Goal: Task Accomplishment & Management: Manage account settings

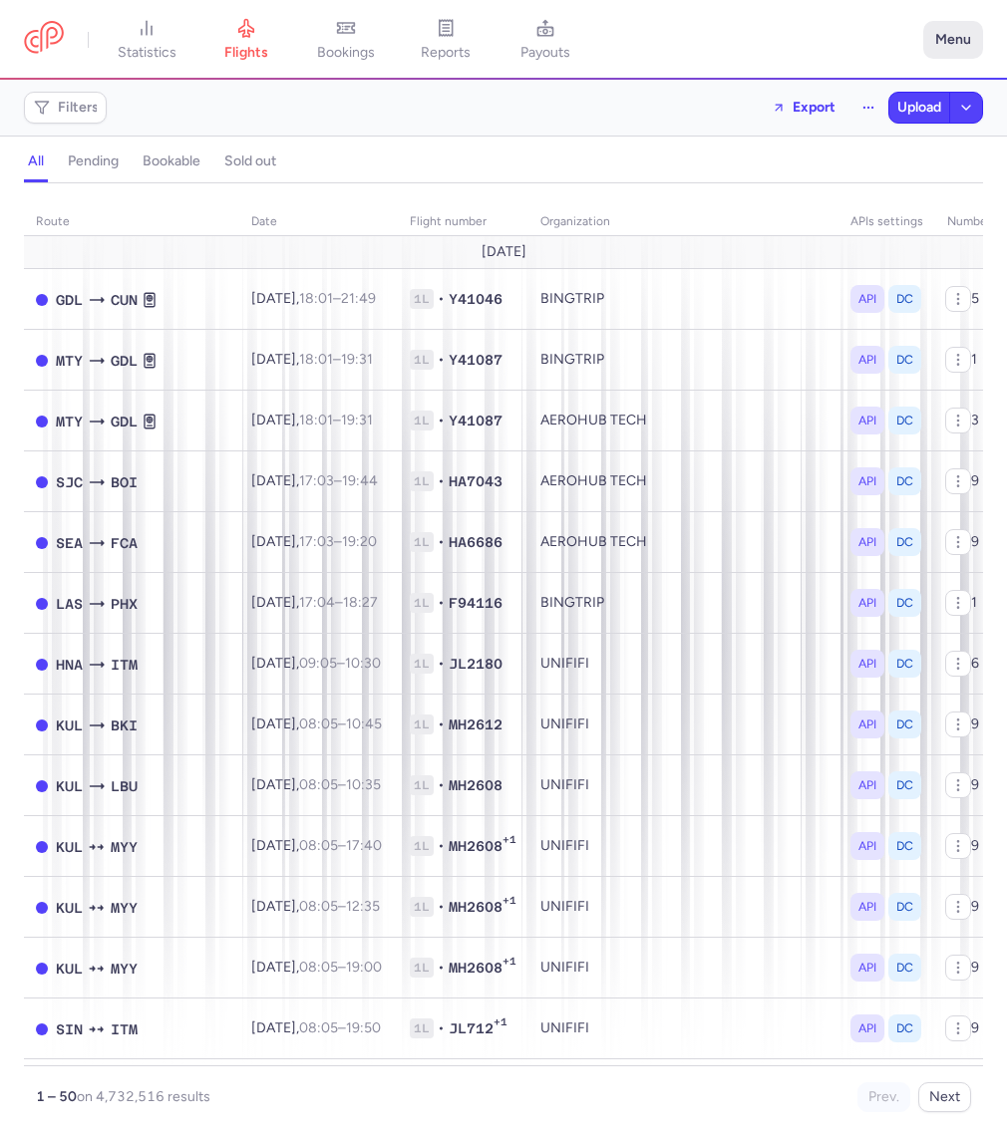
click at [967, 41] on button "Menu" at bounding box center [953, 40] width 60 height 38
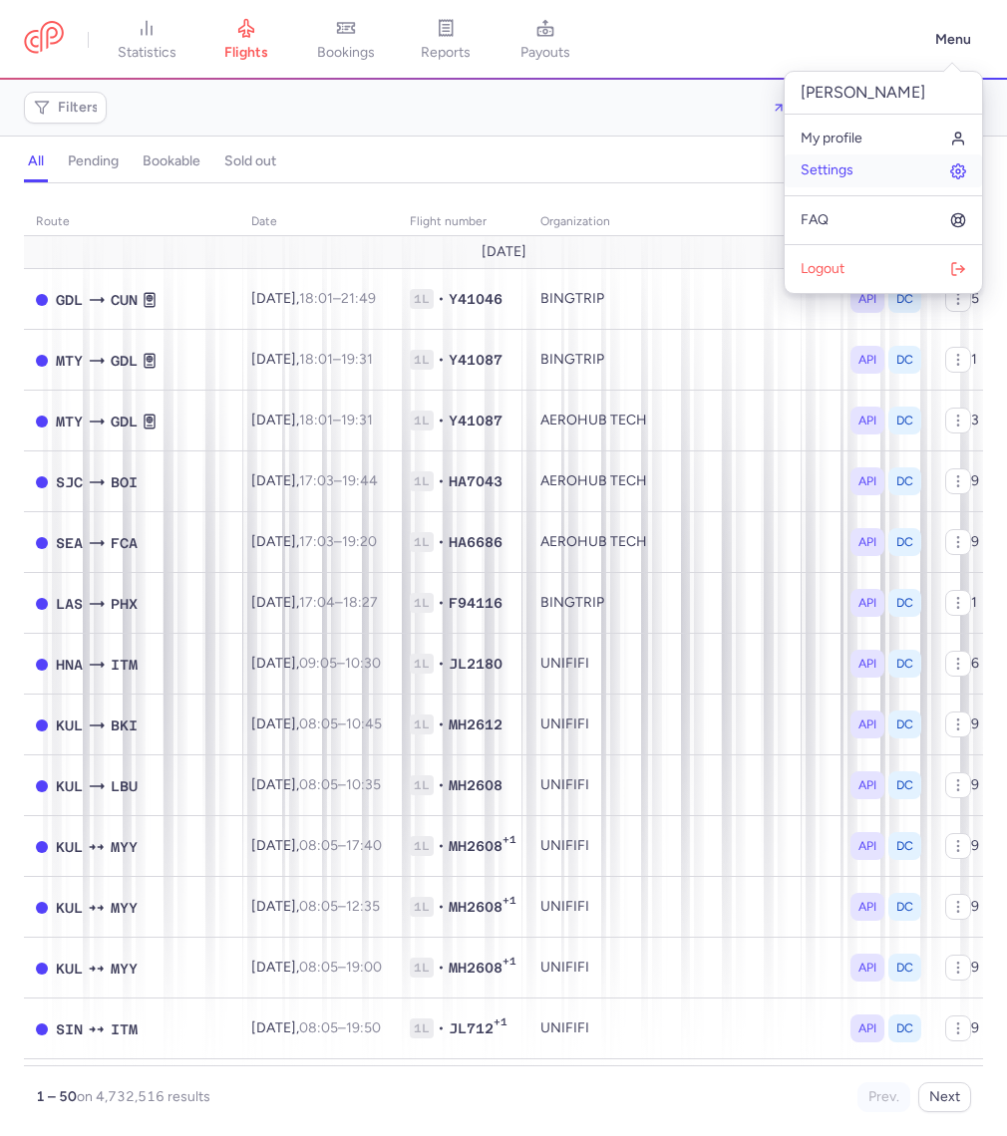
click at [860, 162] on link "Settings" at bounding box center [882, 170] width 197 height 32
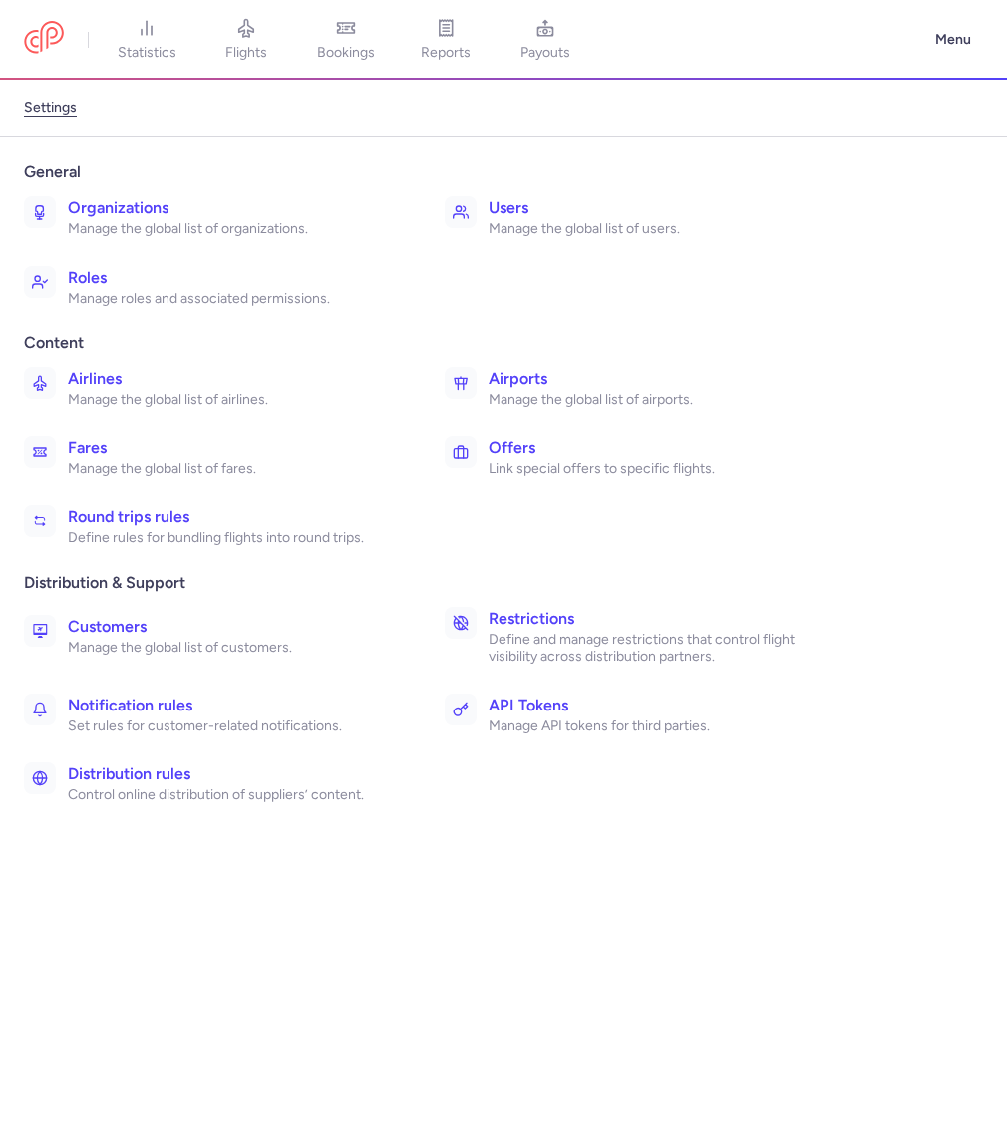
click at [270, 763] on h3 "Distribution rules" at bounding box center [234, 774] width 333 height 24
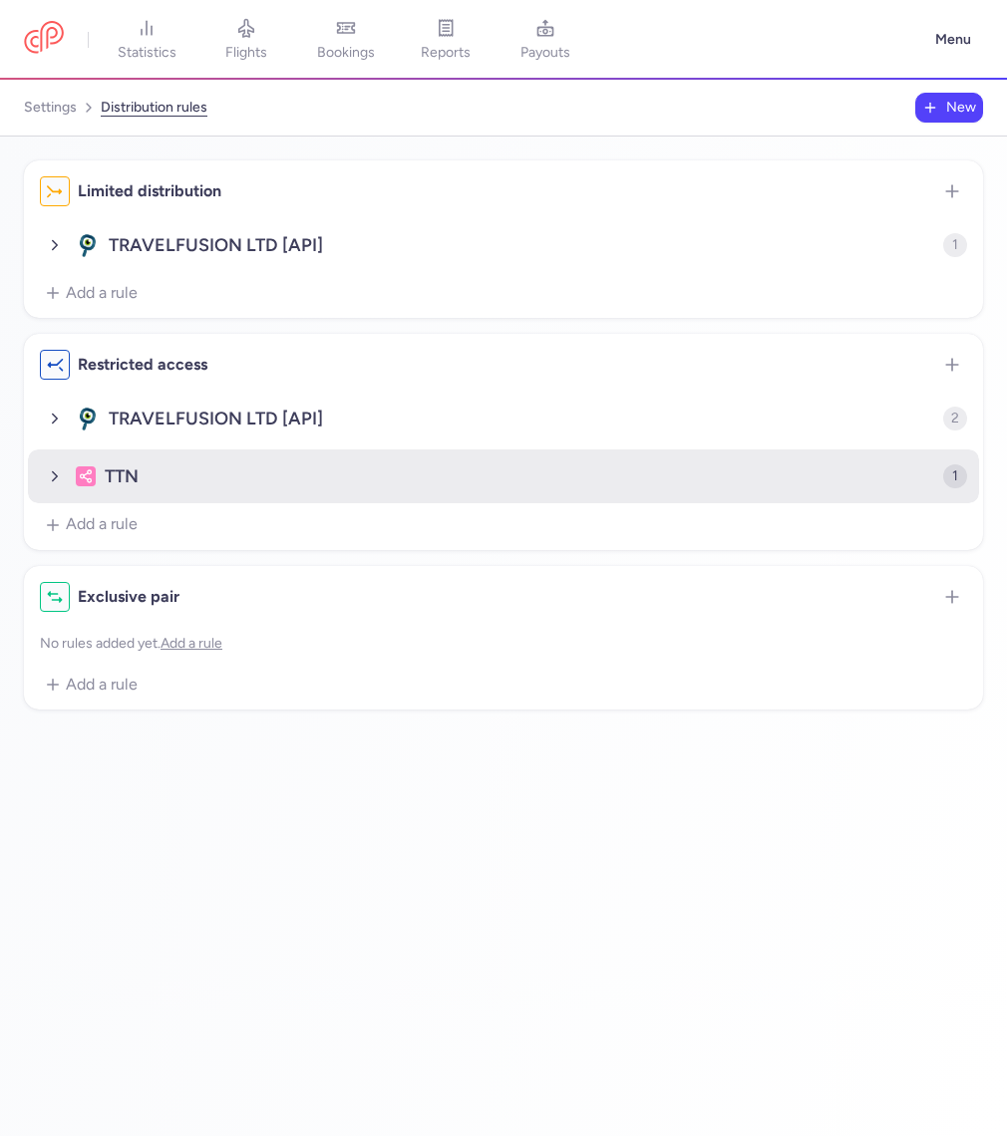
click at [53, 472] on polyline "button" at bounding box center [55, 476] width 5 height 9
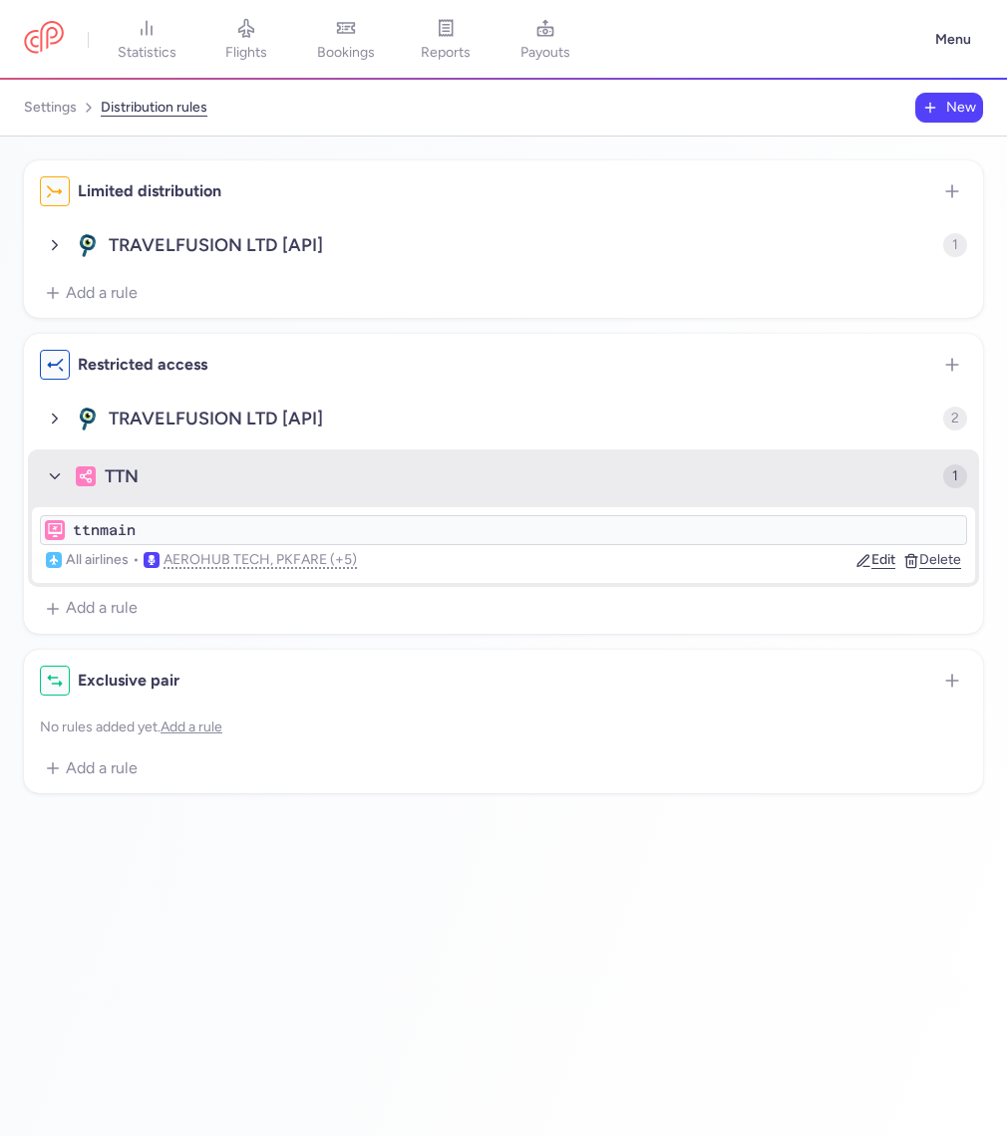
click at [47, 479] on icon "button" at bounding box center [55, 476] width 18 height 18
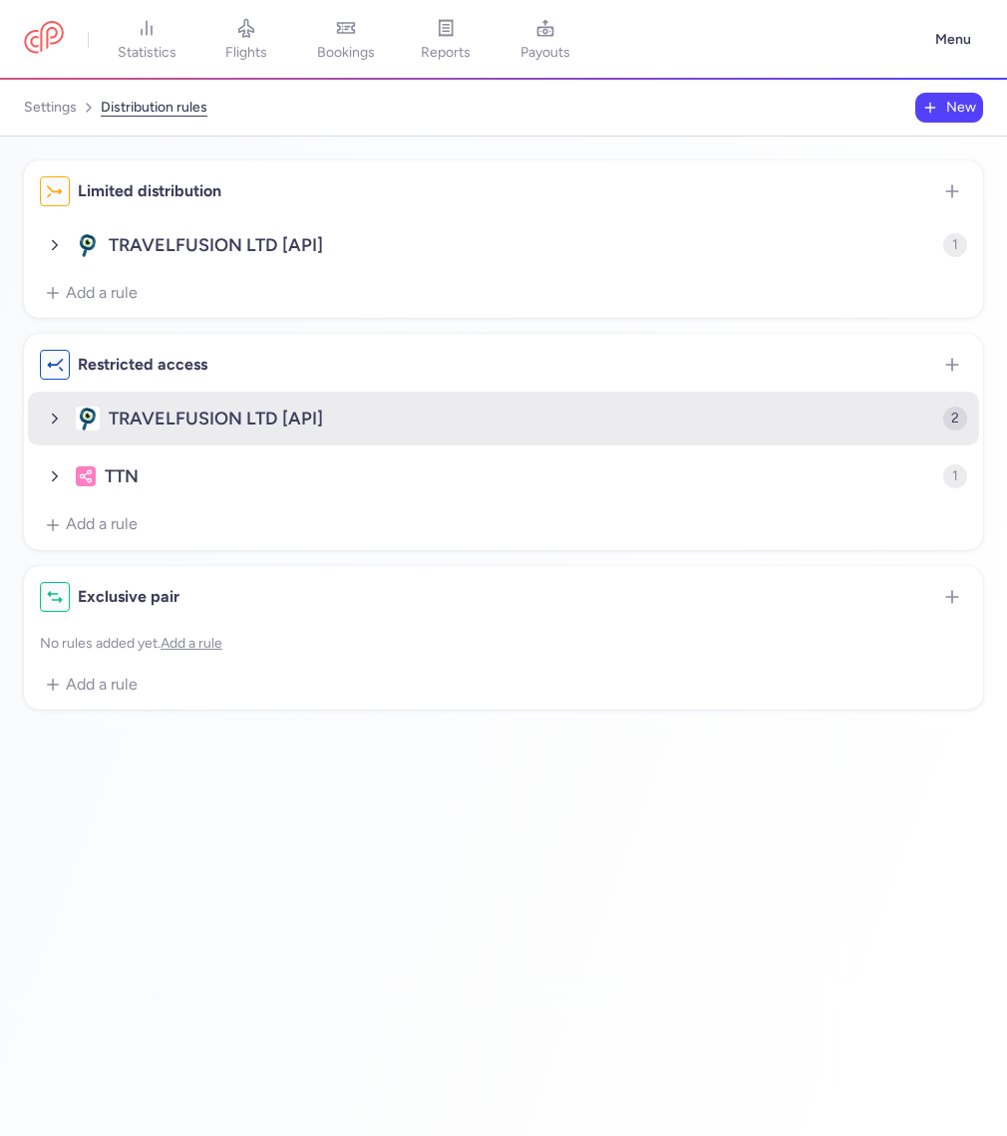
click at [63, 413] on icon "button" at bounding box center [55, 419] width 18 height 18
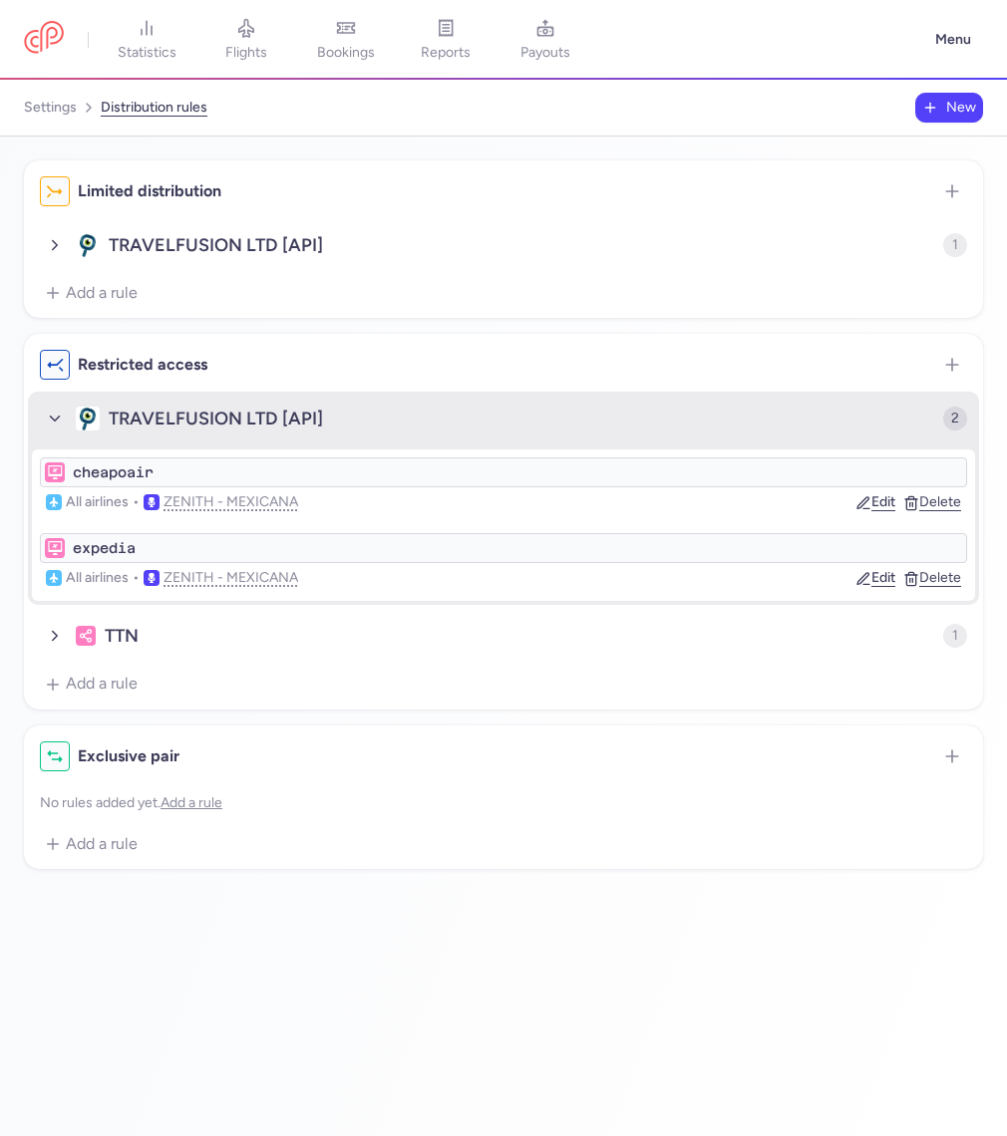
click at [63, 413] on icon "button" at bounding box center [55, 419] width 18 height 18
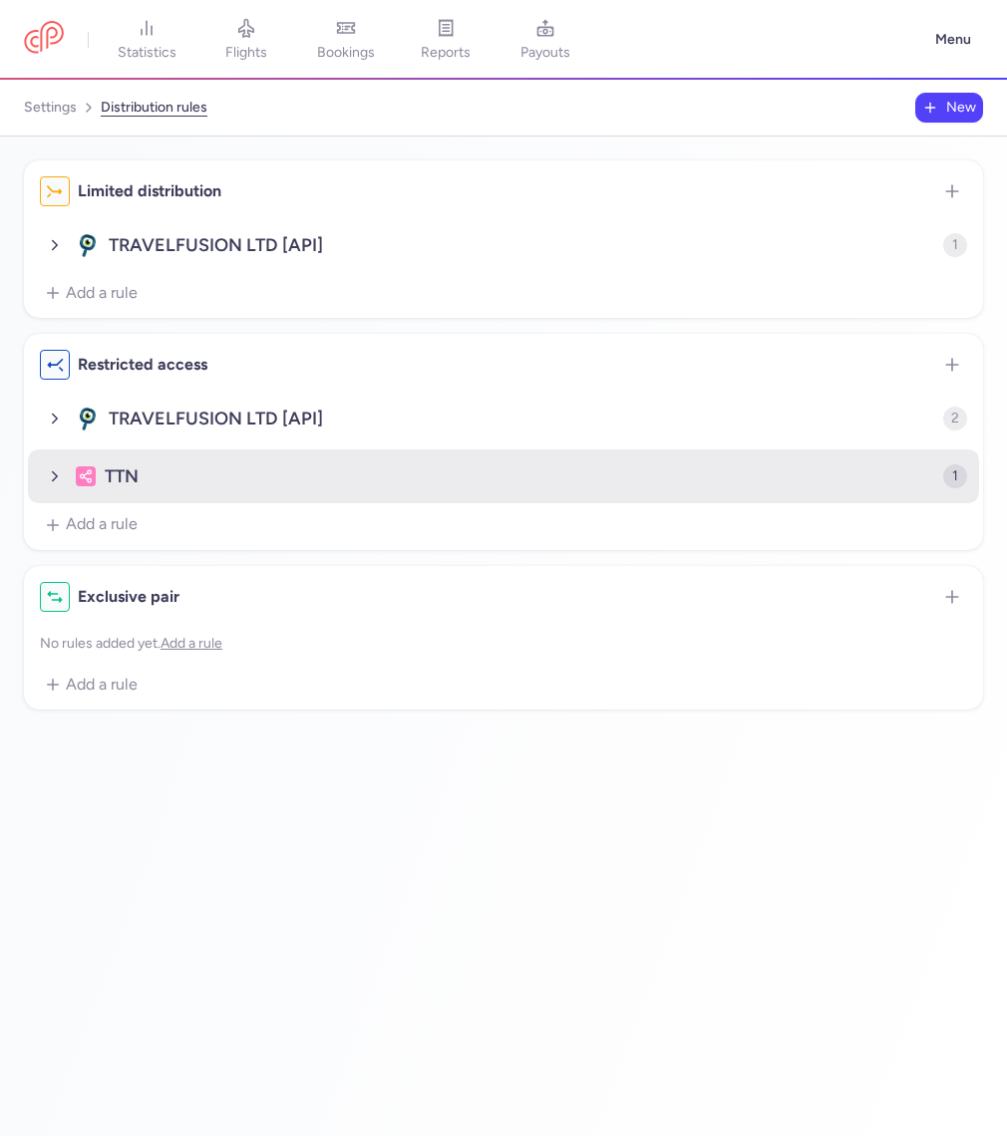
click at [49, 477] on icon "button" at bounding box center [55, 476] width 18 height 18
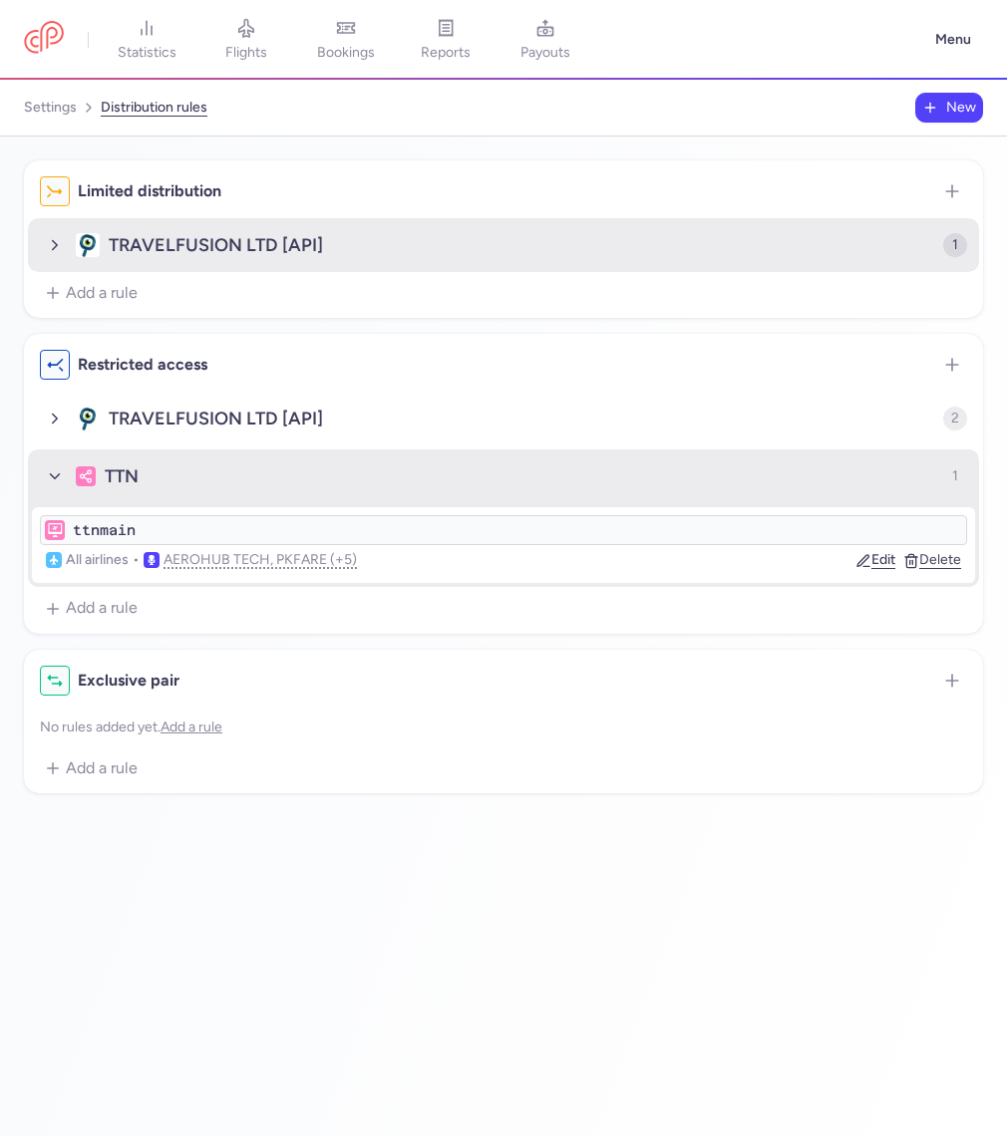
click at [53, 251] on icon "button" at bounding box center [55, 245] width 18 height 18
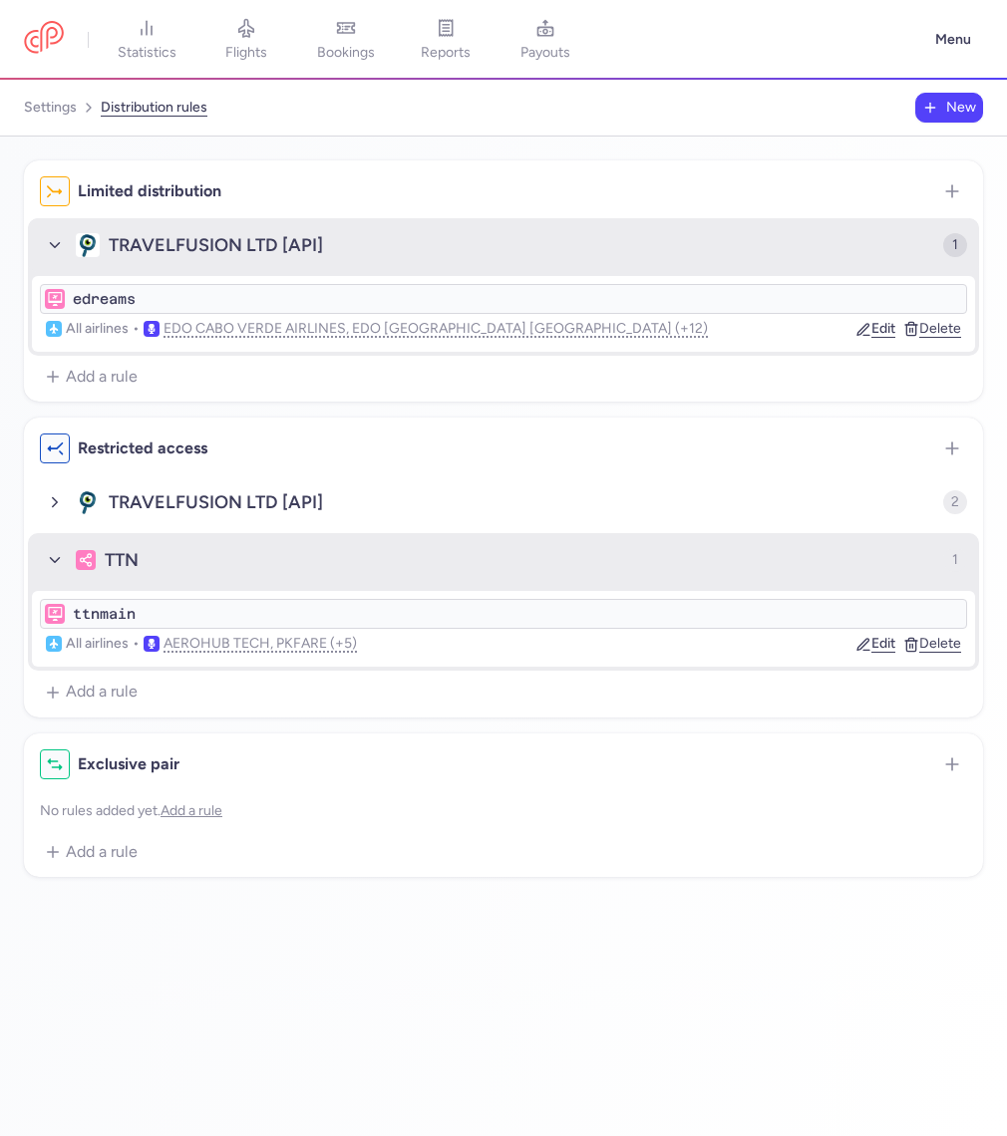
click at [53, 251] on icon "button" at bounding box center [55, 245] width 18 height 18
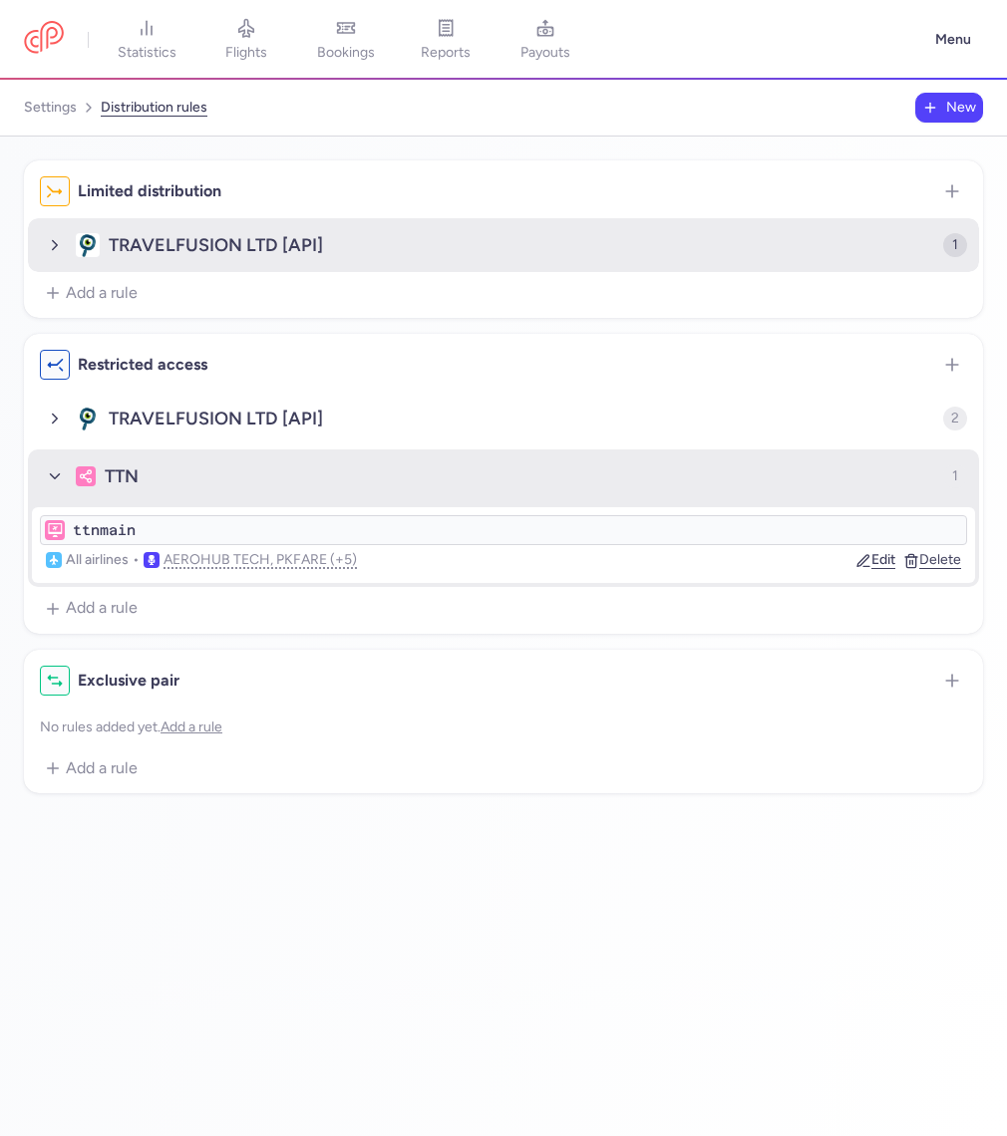
click at [60, 242] on icon "button" at bounding box center [55, 245] width 18 height 18
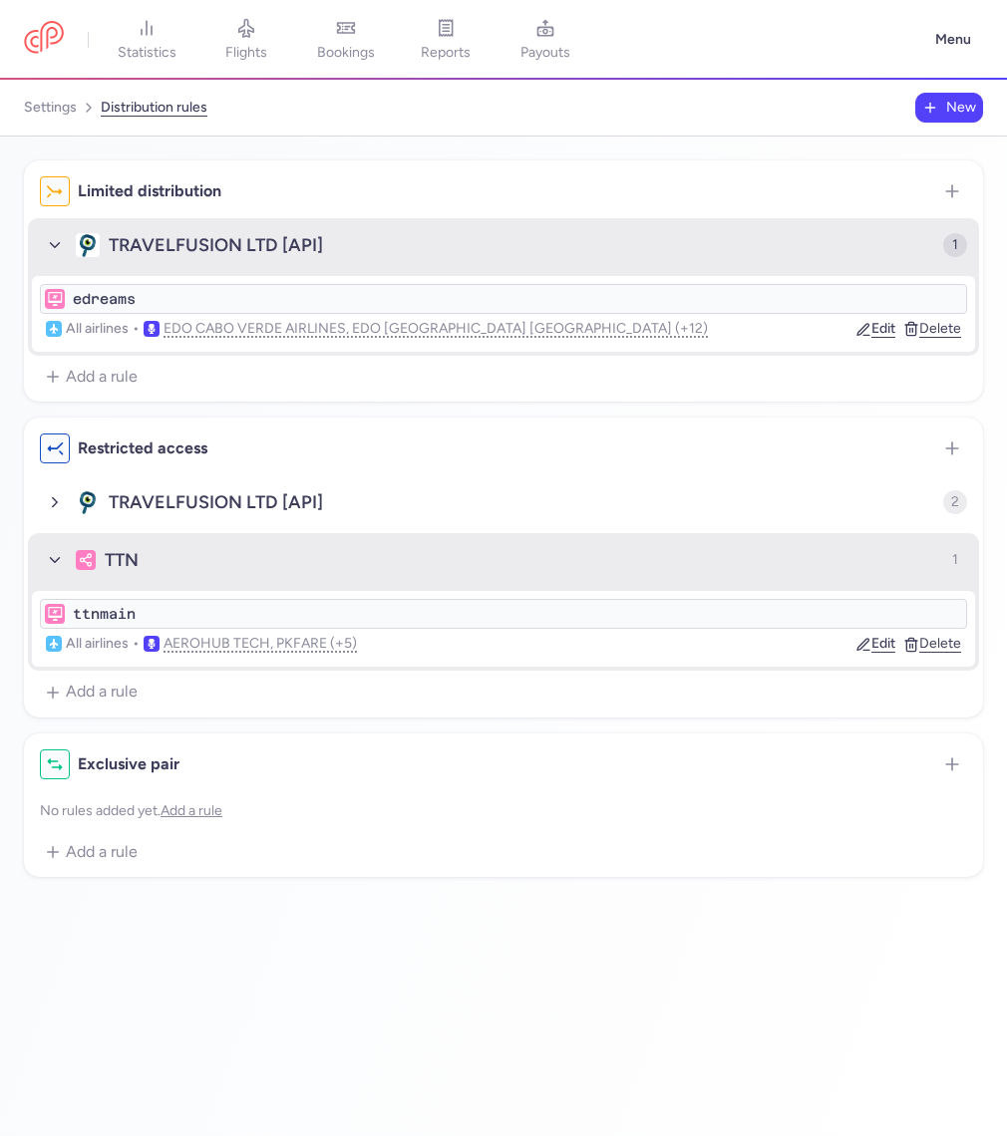
click at [48, 235] on span "button" at bounding box center [55, 245] width 30 height 30
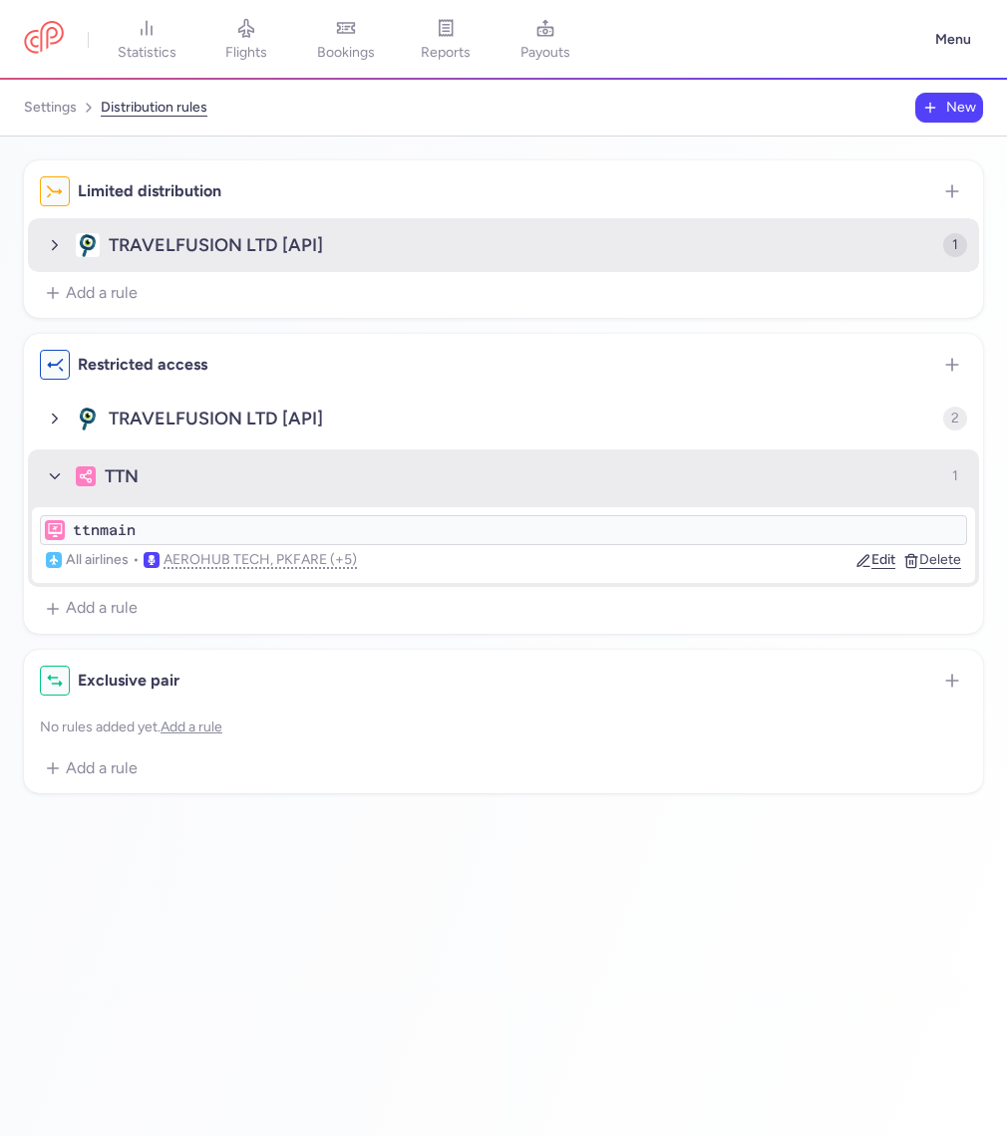
click at [92, 247] on img "button" at bounding box center [88, 245] width 24 height 24
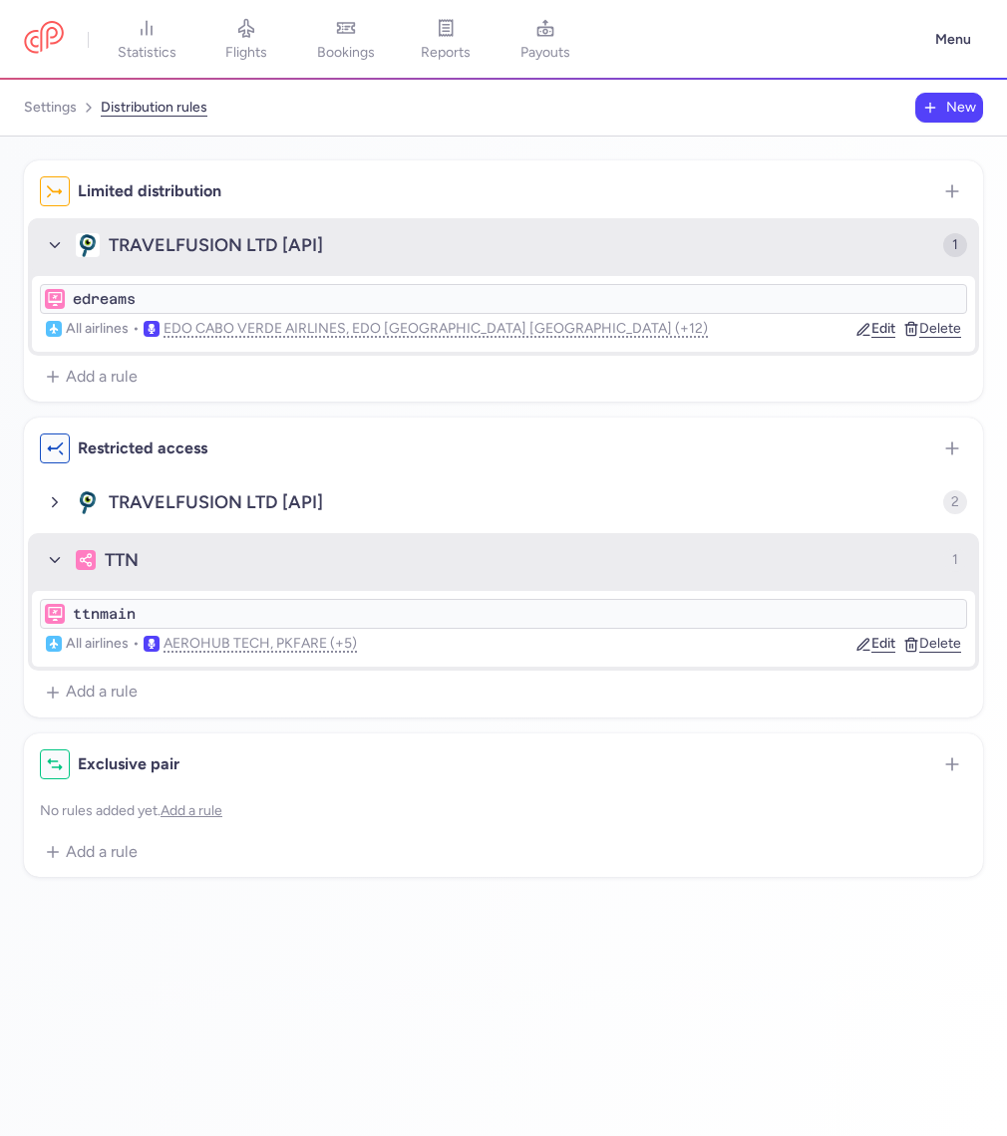
click at [55, 247] on polyline "button" at bounding box center [55, 245] width 9 height 5
